Goal: Information Seeking & Learning: Get advice/opinions

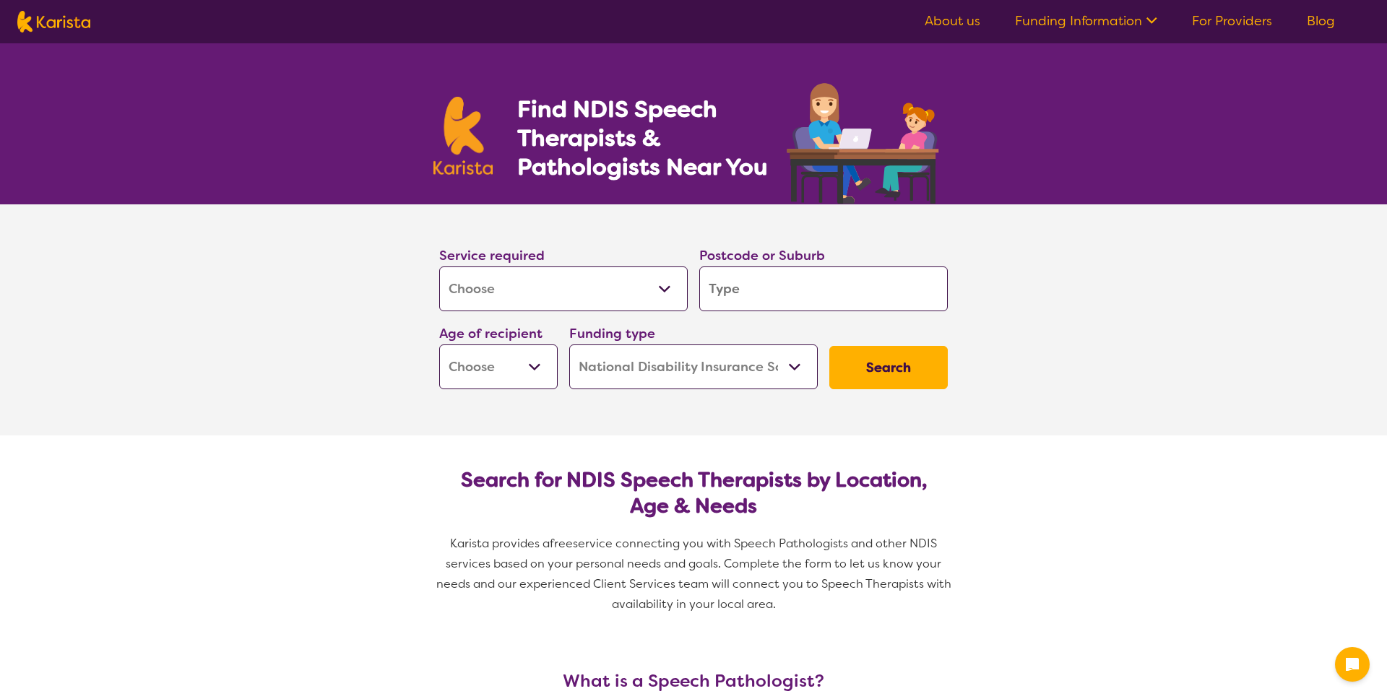
select select "[MEDICAL_DATA]"
select select "NDIS"
select select "[MEDICAL_DATA]"
select select "NDIS"
click at [809, 283] on input "search" at bounding box center [823, 289] width 249 height 45
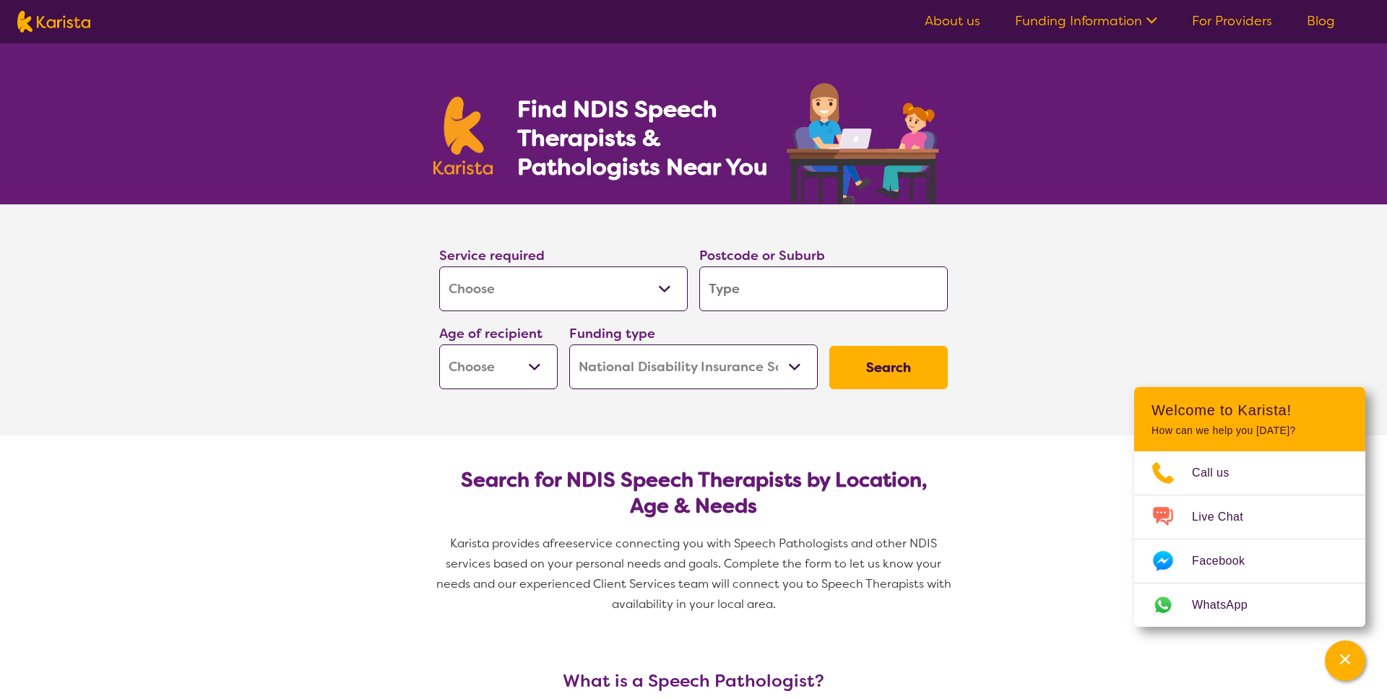
type input "2089"
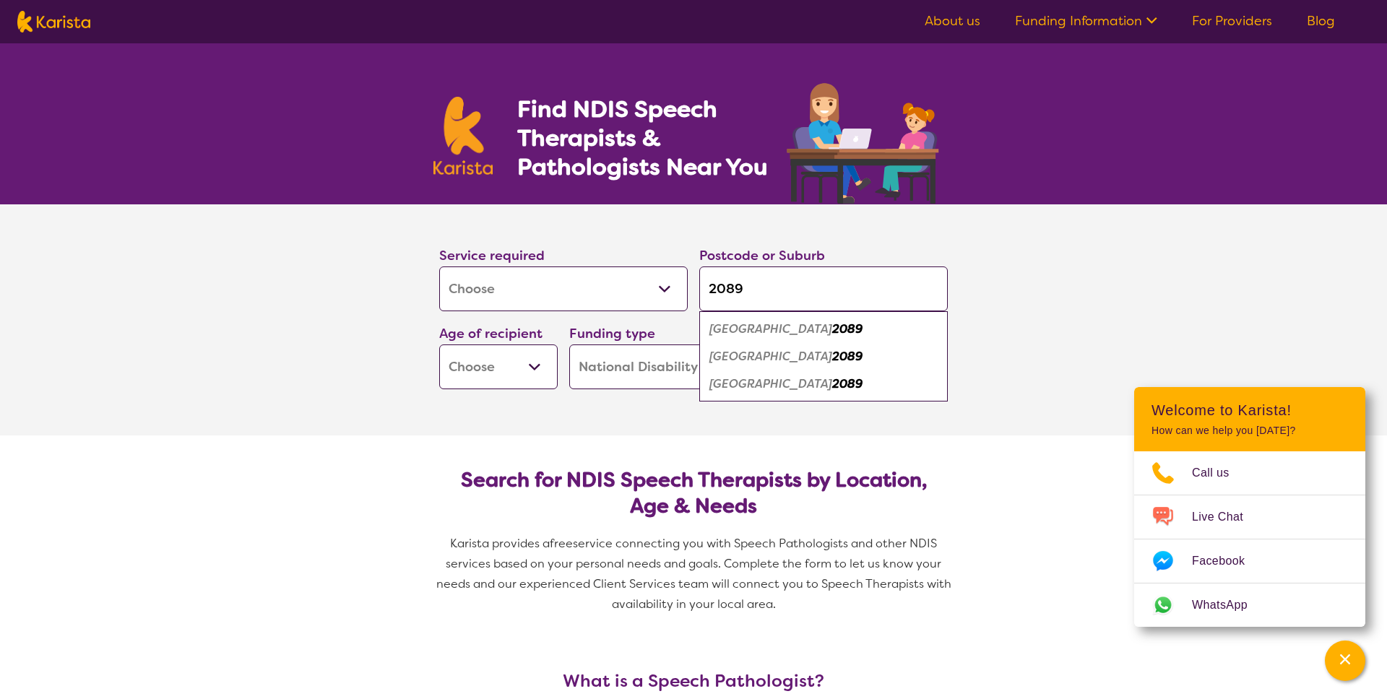
click at [511, 358] on select "Early Childhood - 0 to 9 Child - 10 to 11 Adolescent - 12 to 17 Adult - 18 to 6…" at bounding box center [498, 367] width 118 height 45
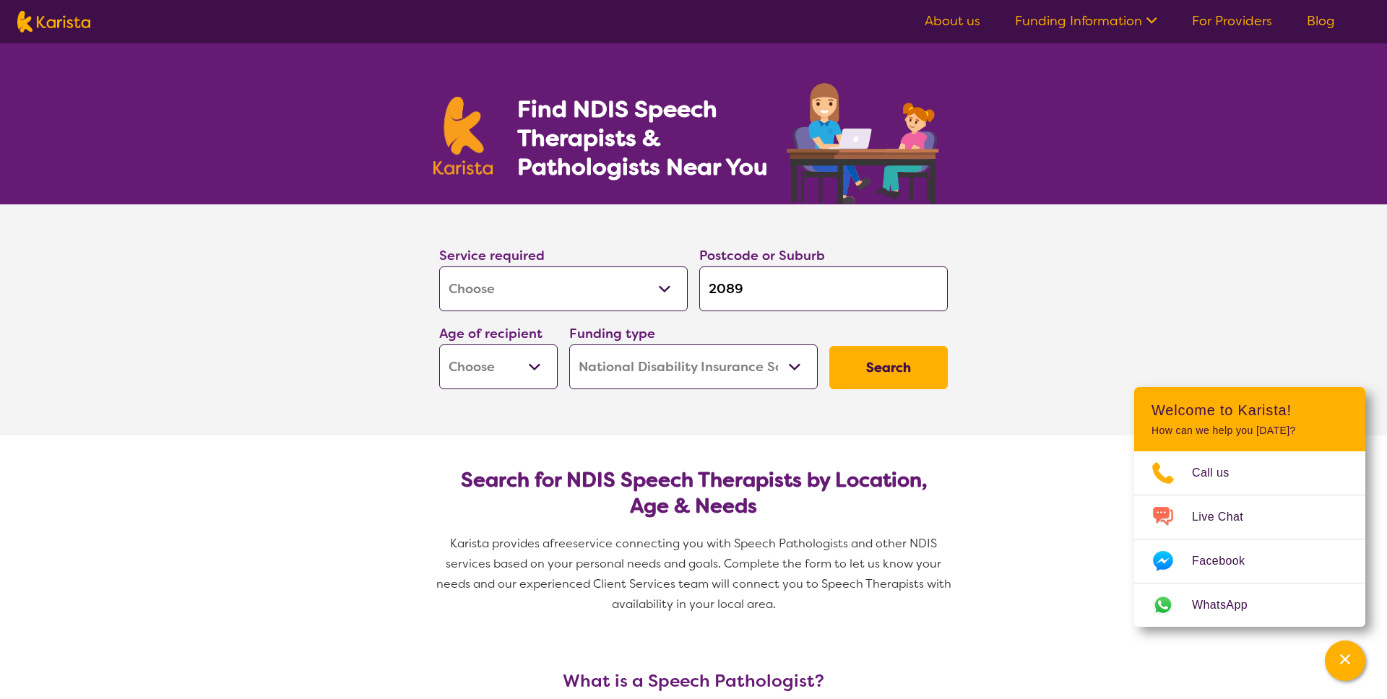
select select "EC"
click at [699, 374] on select "Home Care Package (HCP) National Disability Insurance Scheme (NDIS) I don't know" at bounding box center [693, 367] width 249 height 45
click at [890, 374] on button "Search" at bounding box center [888, 367] width 118 height 43
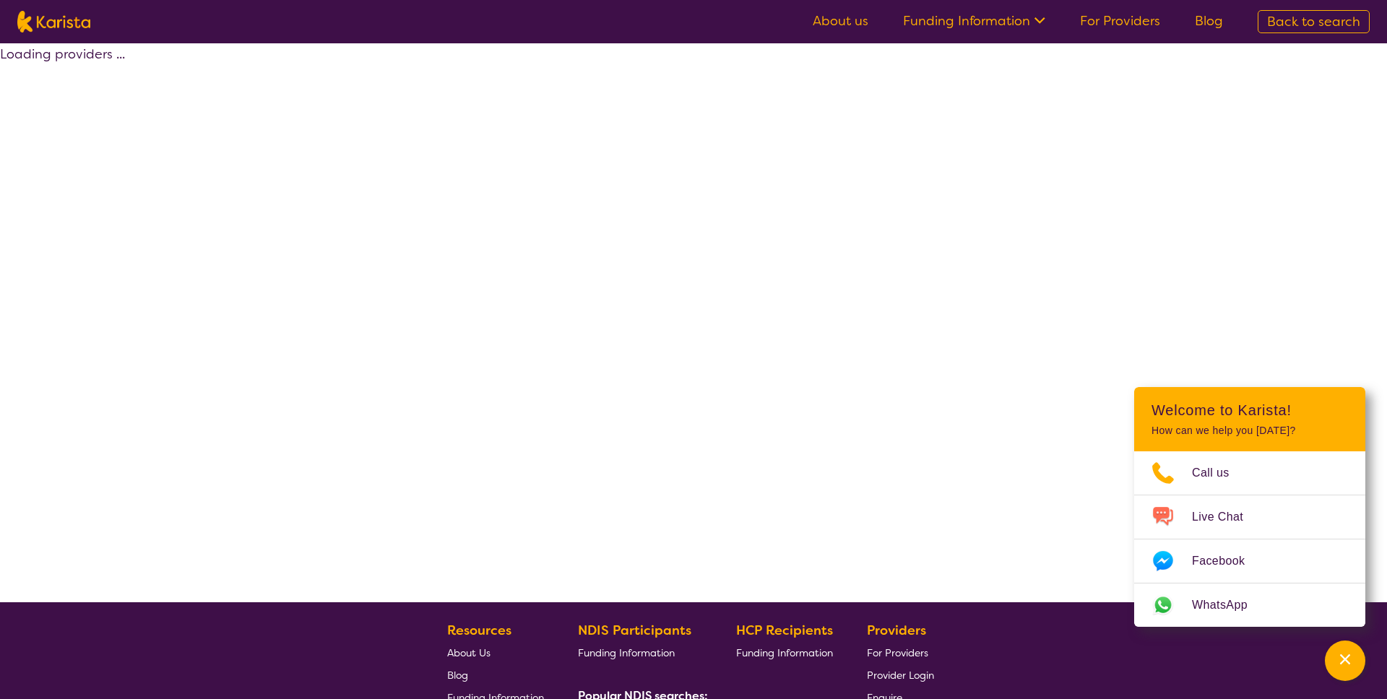
select select "by_score"
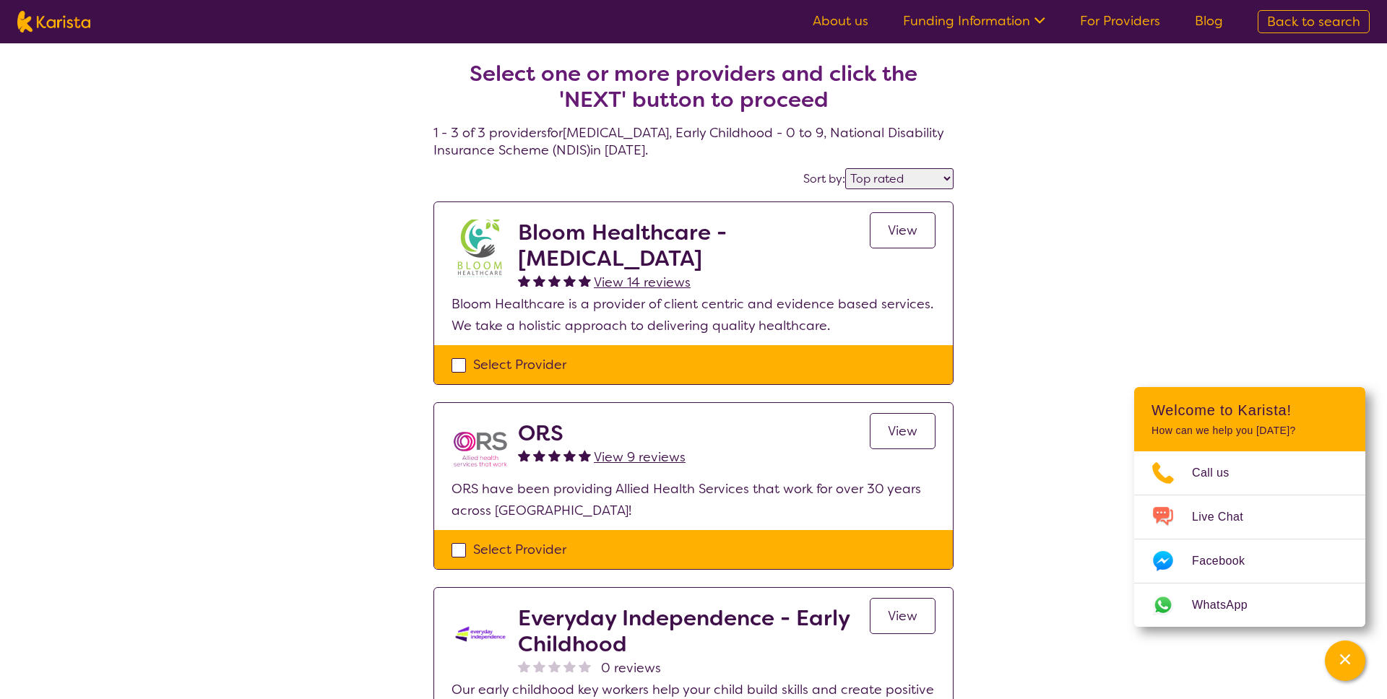
click at [919, 222] on link "View" at bounding box center [903, 230] width 66 height 36
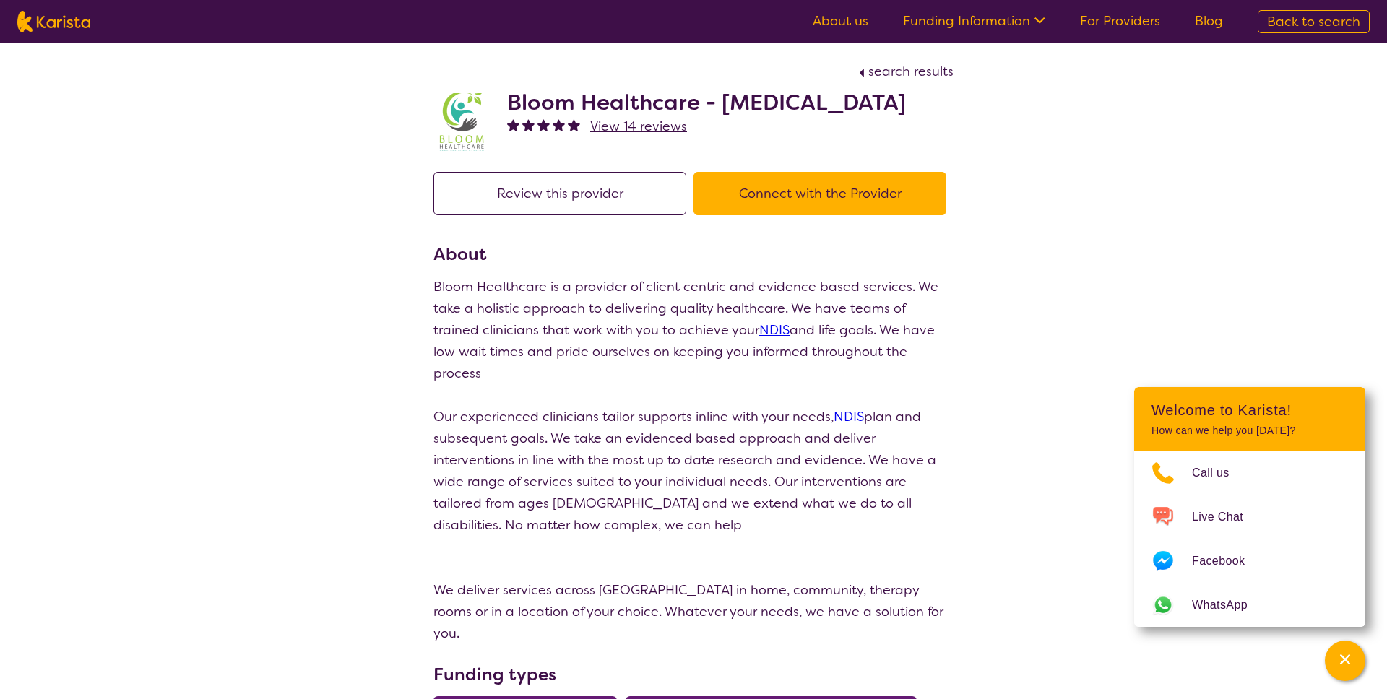
click at [566, 202] on button "Review this provider" at bounding box center [560, 193] width 253 height 43
click at [446, 124] on img at bounding box center [463, 122] width 58 height 58
click at [816, 202] on button "Connect with the Provider" at bounding box center [820, 193] width 253 height 43
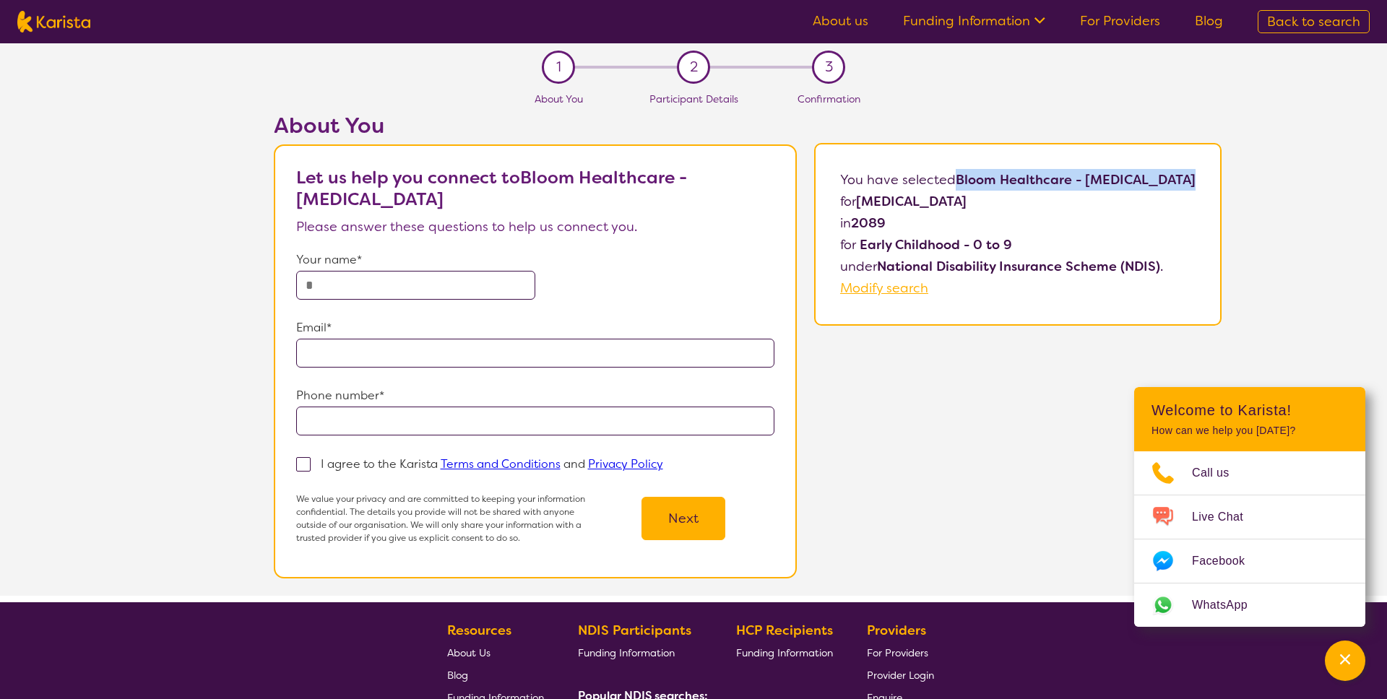
drag, startPoint x: 960, startPoint y: 180, endPoint x: 1206, endPoint y: 184, distance: 245.7
click at [1206, 184] on div "You have selected Bloom Healthcare - [MEDICAL_DATA] for [MEDICAL_DATA] in [DATE…" at bounding box center [1018, 234] width 408 height 183
copy b "Bloom Healthcare - [MEDICAL_DATA]"
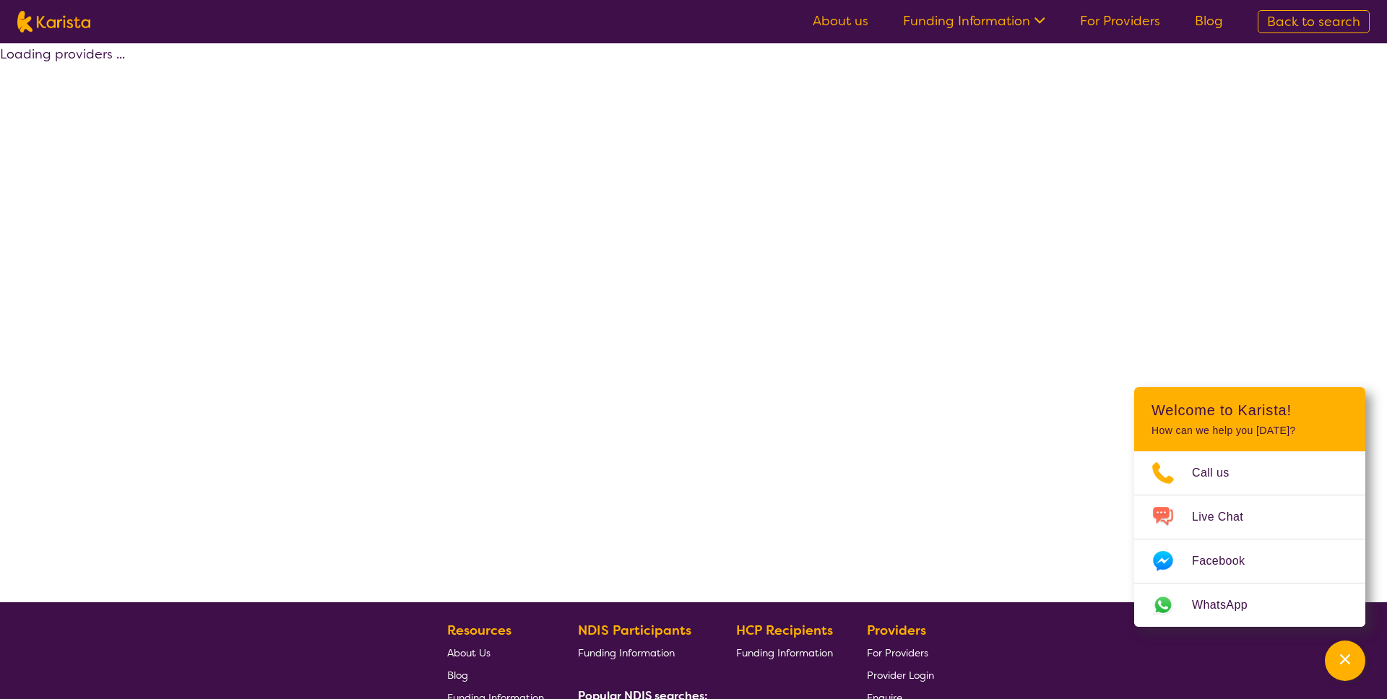
select select "by_score"
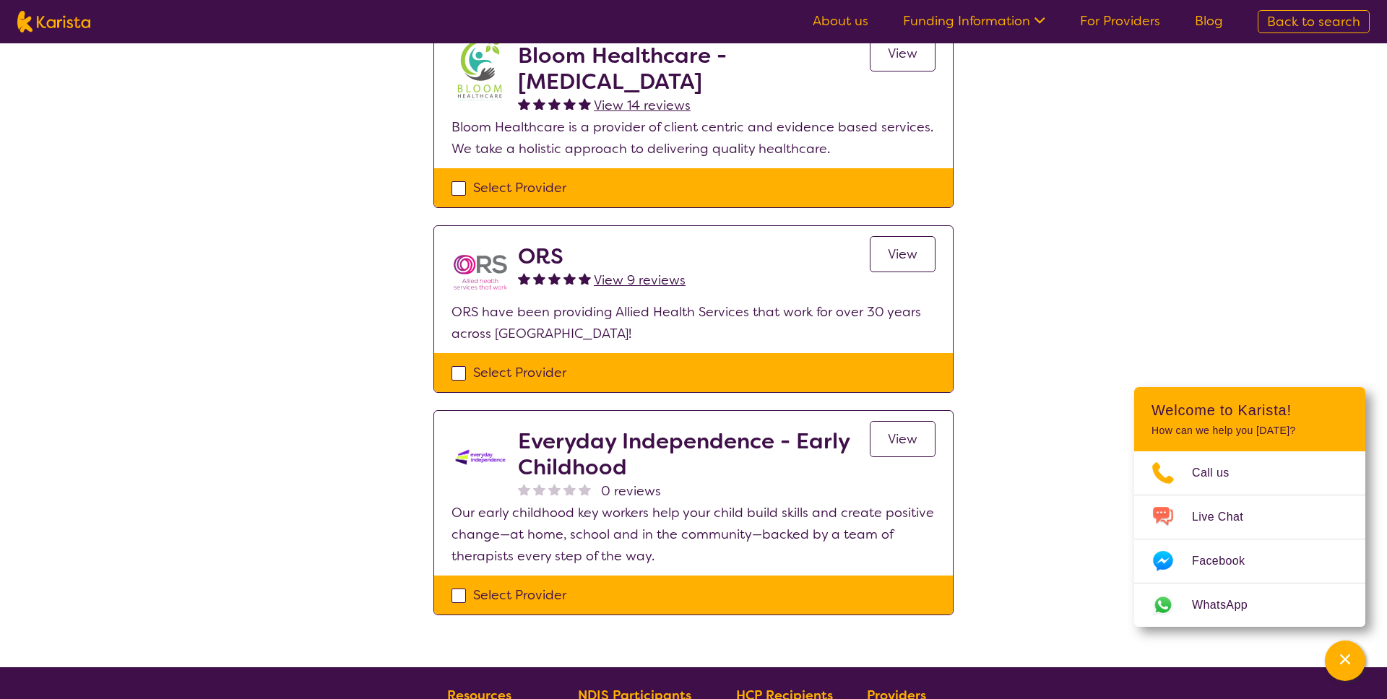
scroll to position [304, 0]
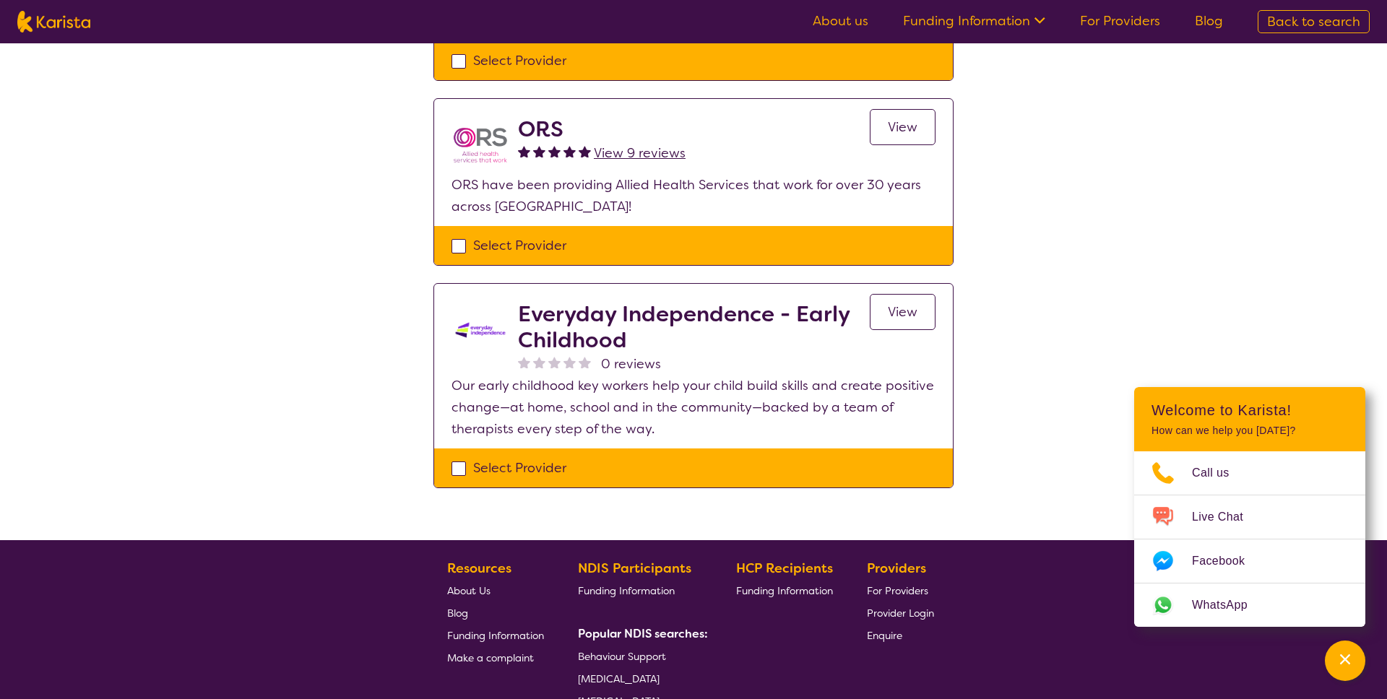
click at [542, 125] on h2 "ORS" at bounding box center [602, 129] width 168 height 26
click at [478, 137] on img at bounding box center [481, 145] width 58 height 58
click at [507, 186] on p "ORS have been providing Allied Health Services that work for over 30 years acro…" at bounding box center [694, 195] width 484 height 43
click at [891, 129] on span "View" at bounding box center [903, 126] width 30 height 17
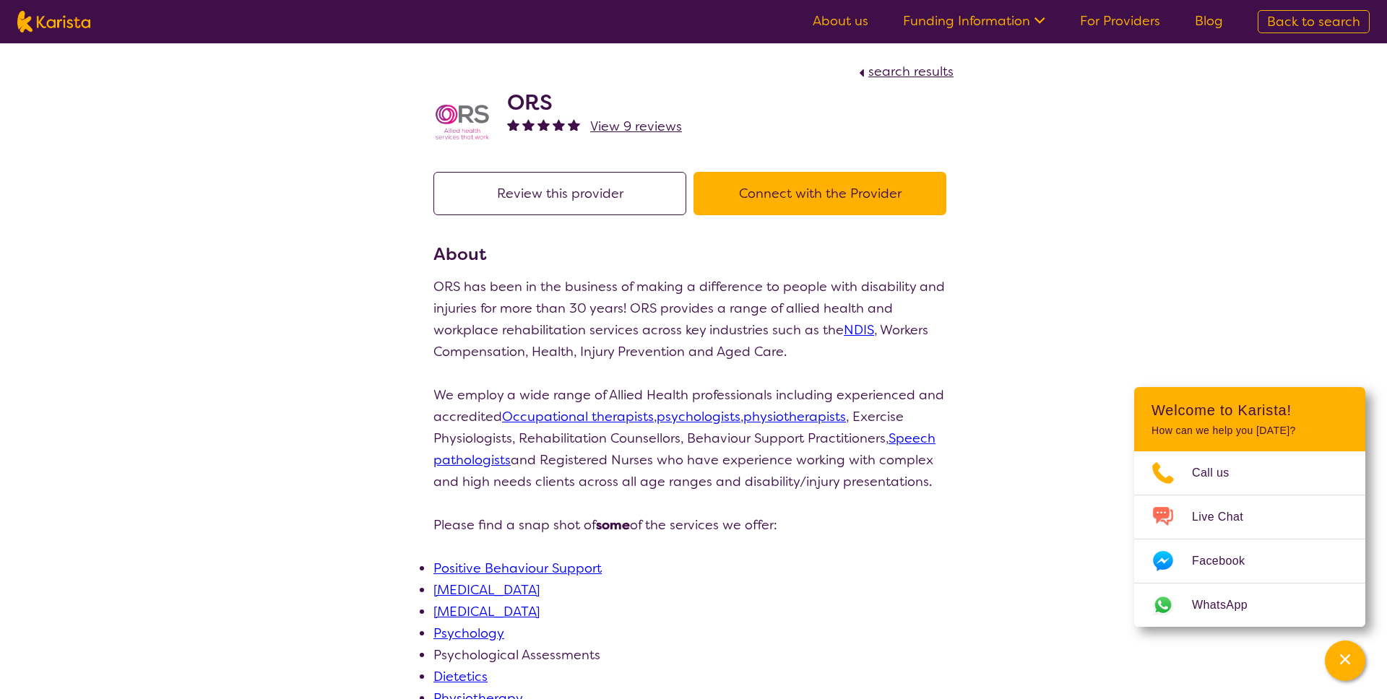
select select "by_score"
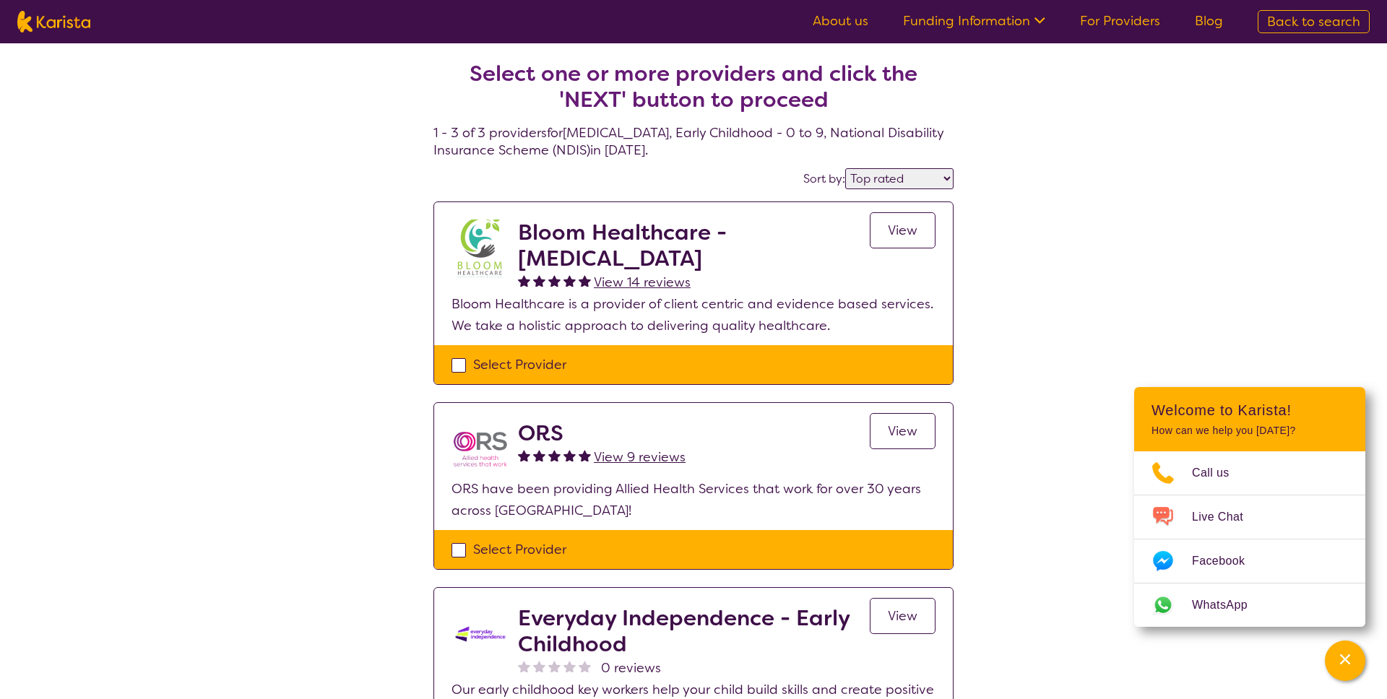
scroll to position [304, 0]
select select "[MEDICAL_DATA]"
select select "EC"
select select "NDIS"
select select "[MEDICAL_DATA]"
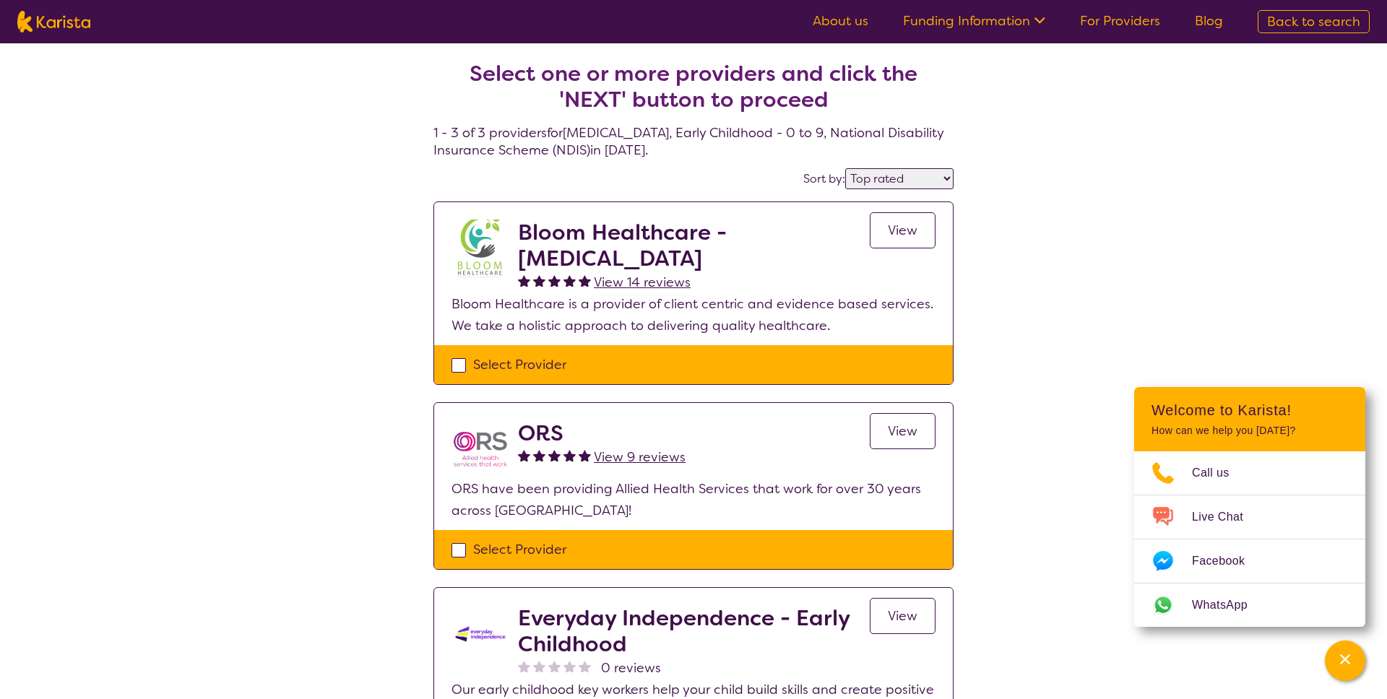
select select "EC"
select select "NDIS"
